Goal: Download file/media

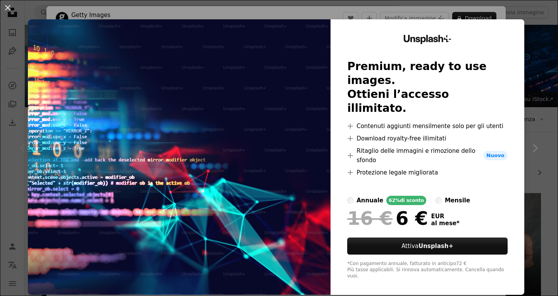
click at [314, 10] on div "An X shape Unsplash+ Premium, ready to use images. Ottieni l’accesso illimitato…" at bounding box center [279, 148] width 558 height 296
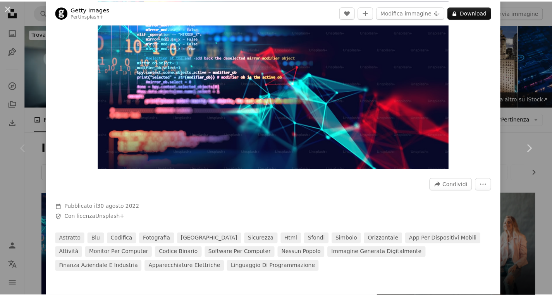
scroll to position [94, 0]
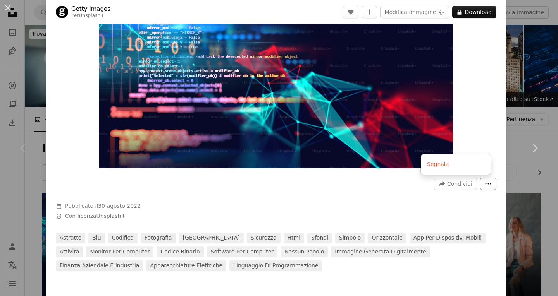
click at [484, 183] on icon "More Actions" at bounding box center [487, 183] width 7 height 7
click at [289, 174] on dialog "An X shape Chevron left Chevron right Getty Images Per Unsplash+ A heart A plus…" at bounding box center [279, 148] width 558 height 296
